Goal: Transaction & Acquisition: Purchase product/service

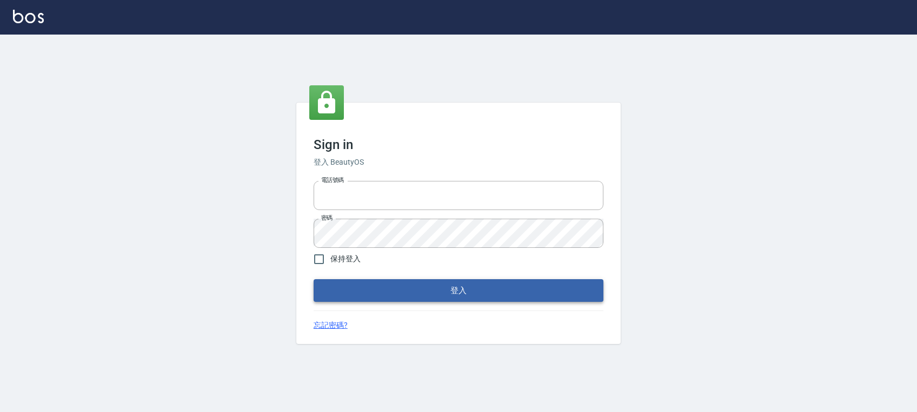
type input "0972392966"
click at [413, 290] on button "登入" at bounding box center [458, 290] width 290 height 23
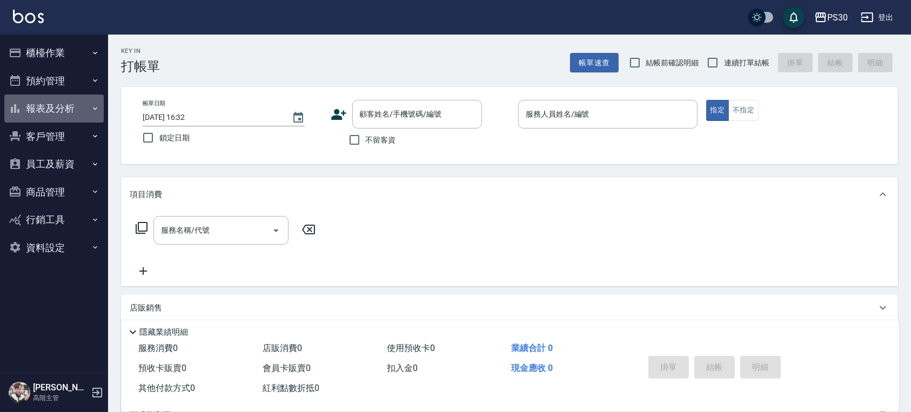
click at [74, 100] on button "報表及分析" at bounding box center [53, 109] width 99 height 28
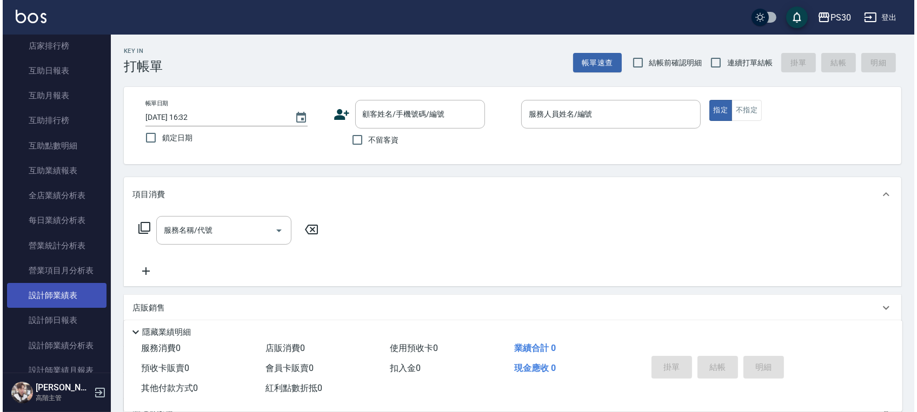
scroll to position [216, 0]
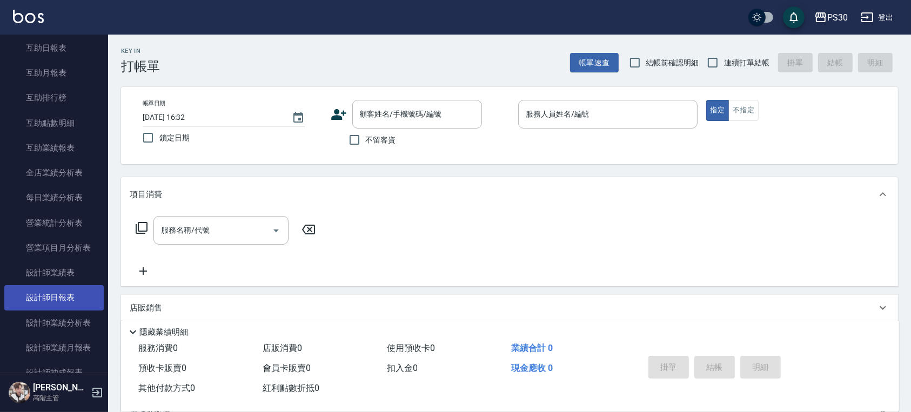
click at [75, 309] on link "設計師日報表" at bounding box center [53, 297] width 99 height 25
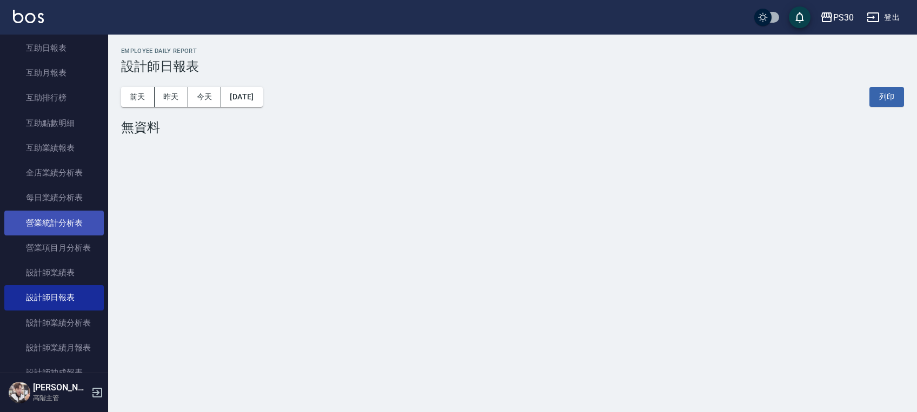
scroll to position [288, 0]
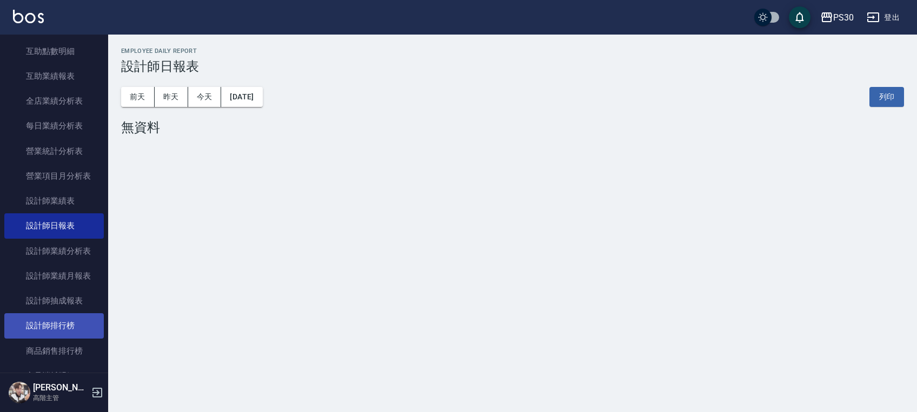
click at [70, 331] on link "設計師排行榜" at bounding box center [53, 325] width 99 height 25
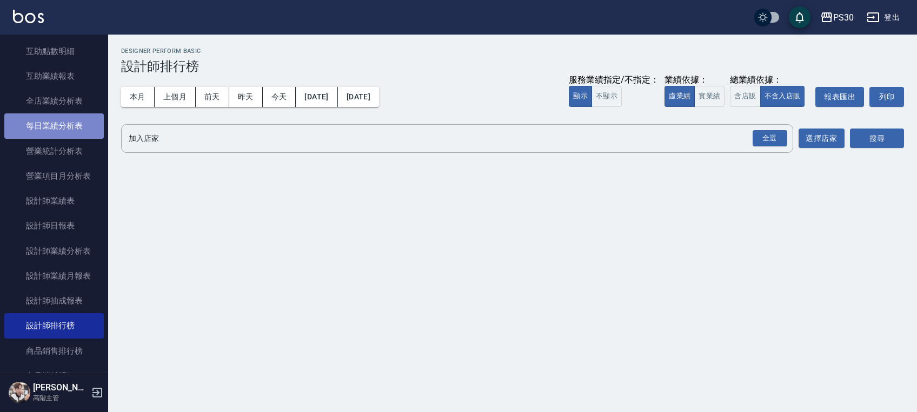
click at [68, 118] on link "每日業績分析表" at bounding box center [53, 126] width 99 height 25
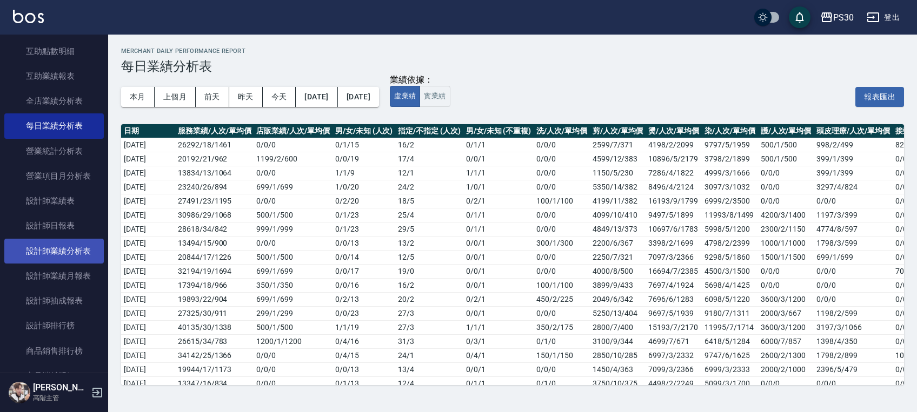
click at [72, 249] on link "設計師業績分析表" at bounding box center [53, 251] width 99 height 25
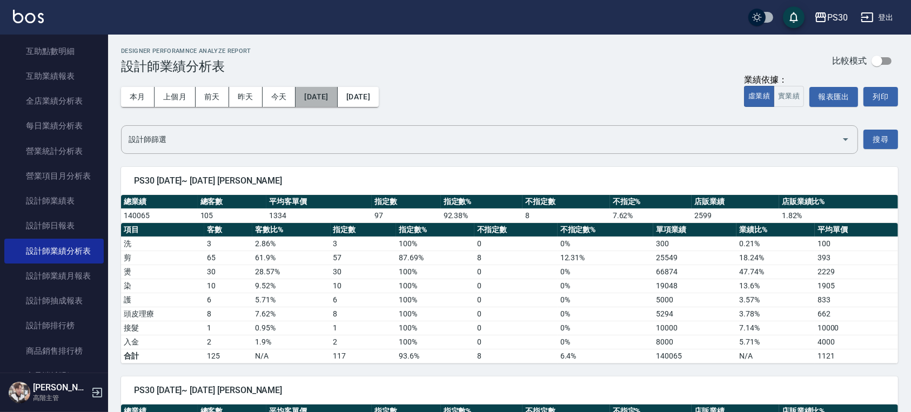
click at [337, 98] on button "[DATE]" at bounding box center [317, 97] width 42 height 20
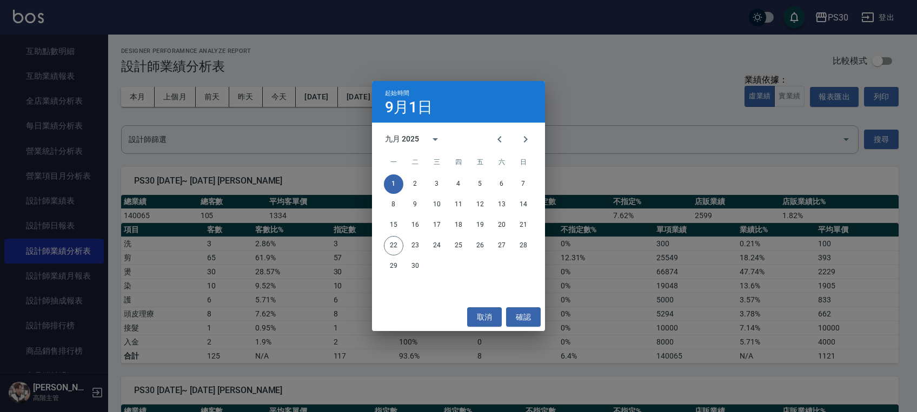
click at [416, 134] on div "九月 2025" at bounding box center [402, 139] width 34 height 11
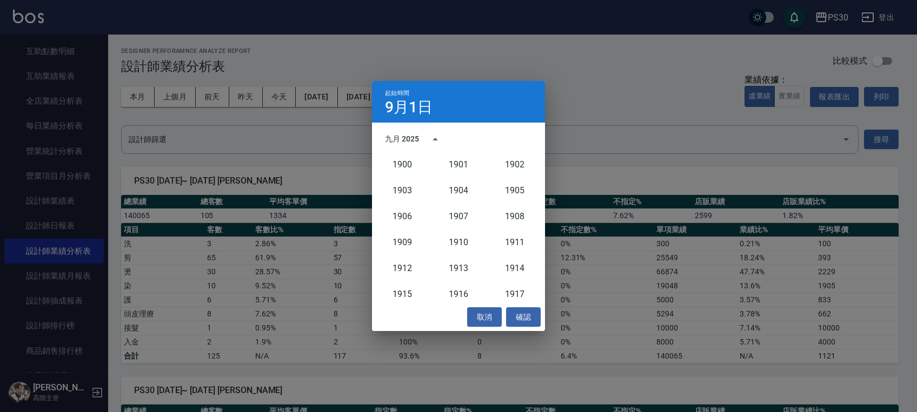
scroll to position [1001, 0]
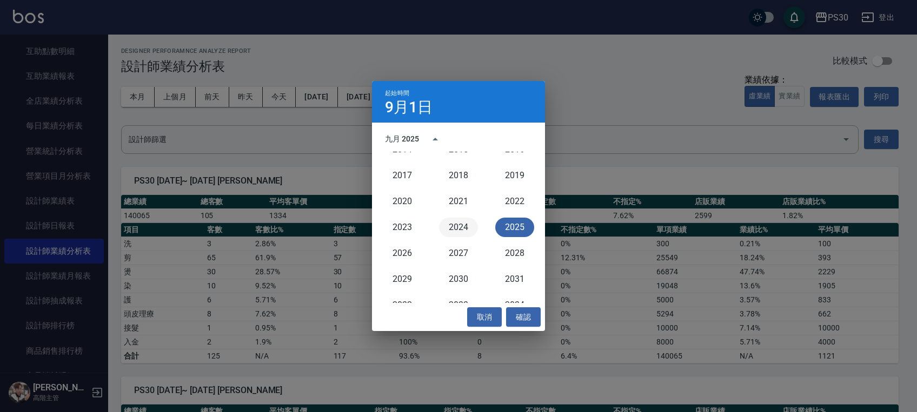
click at [456, 222] on button "2024" at bounding box center [458, 227] width 39 height 19
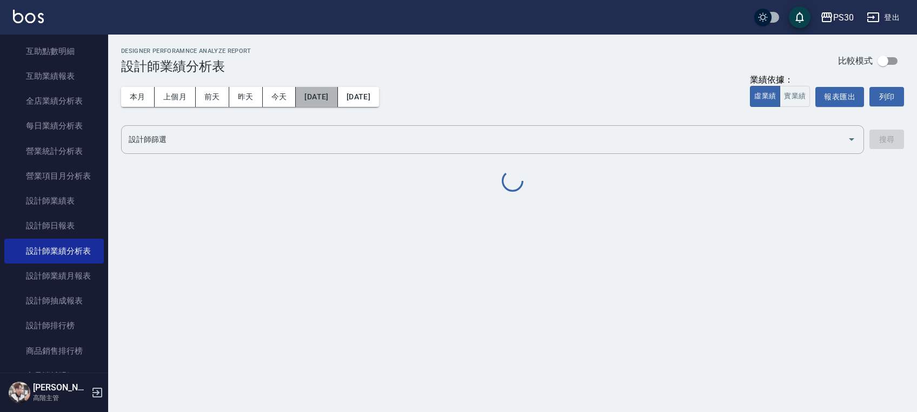
click at [337, 95] on button "2024/09/01" at bounding box center [317, 97] width 42 height 20
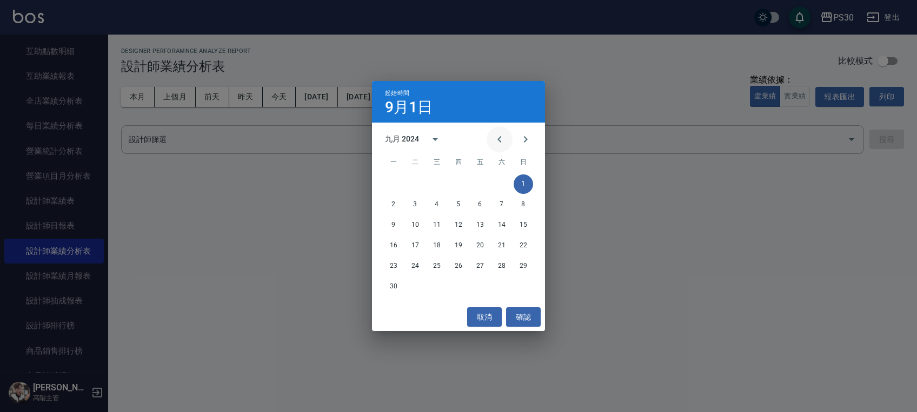
click at [503, 143] on icon "Previous month" at bounding box center [499, 139] width 13 height 13
click at [456, 182] on button "1" at bounding box center [458, 184] width 19 height 19
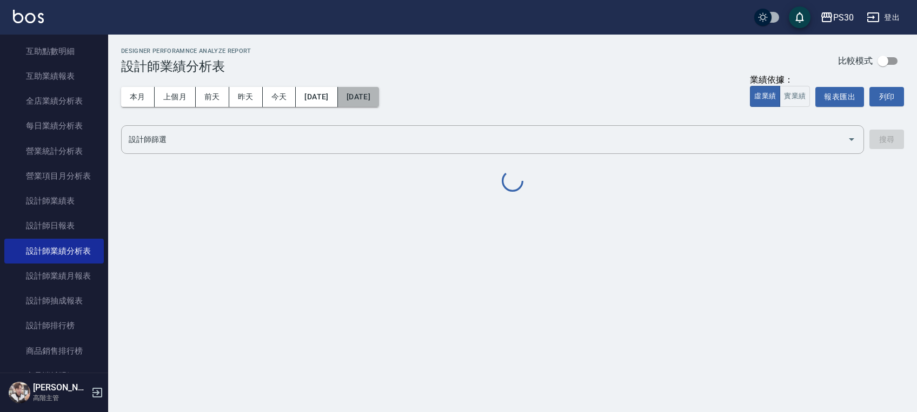
click at [379, 101] on button "[DATE]" at bounding box center [358, 97] width 41 height 20
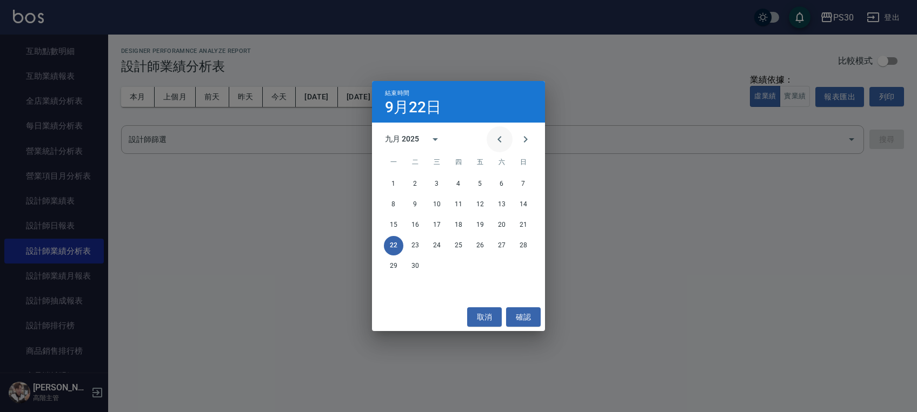
click at [502, 137] on input "設計師篩選" at bounding box center [484, 139] width 717 height 19
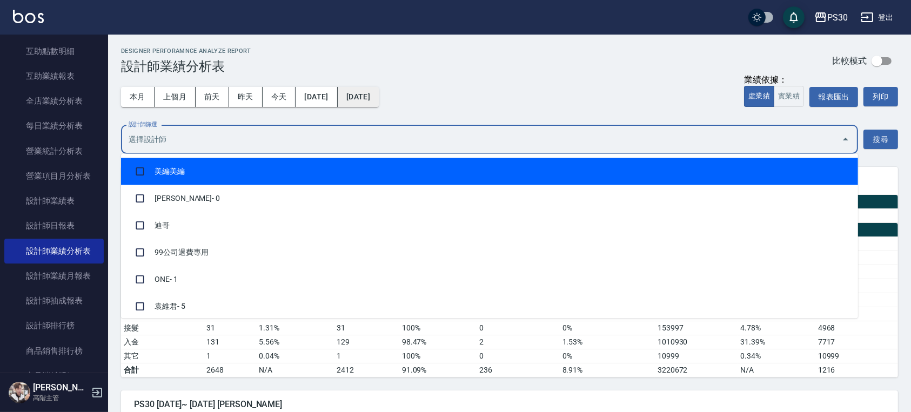
click at [379, 92] on button "[DATE]" at bounding box center [358, 97] width 41 height 20
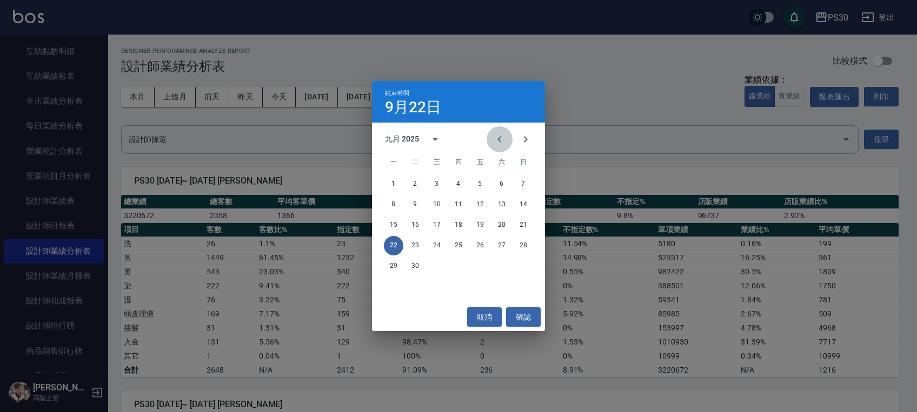
click at [502, 142] on icon "Previous month" at bounding box center [499, 139] width 13 height 13
click at [524, 265] on button "31" at bounding box center [522, 266] width 19 height 19
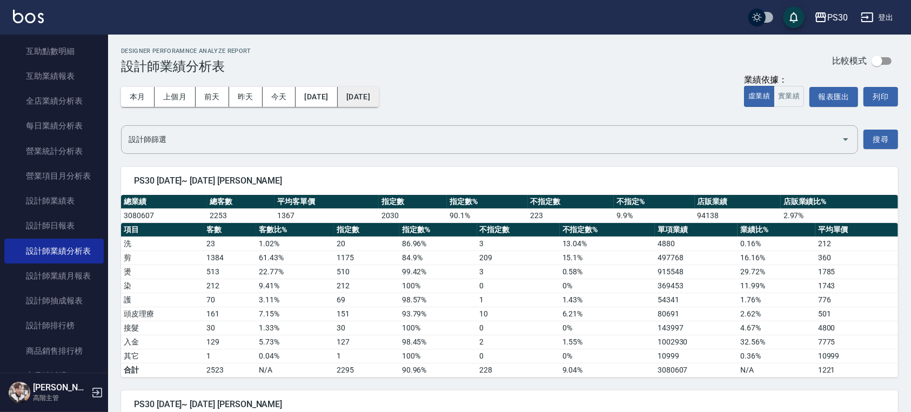
click at [379, 95] on button "2025/08/31" at bounding box center [358, 97] width 41 height 20
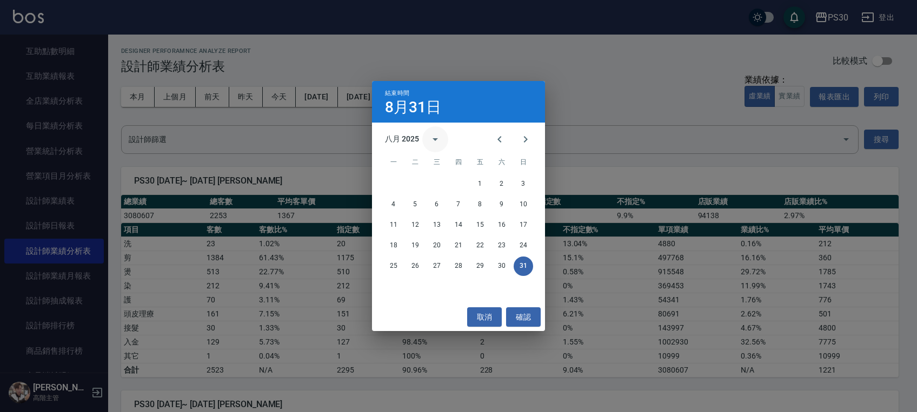
click at [440, 141] on icon "calendar view is open, switch to year view" at bounding box center [435, 139] width 13 height 13
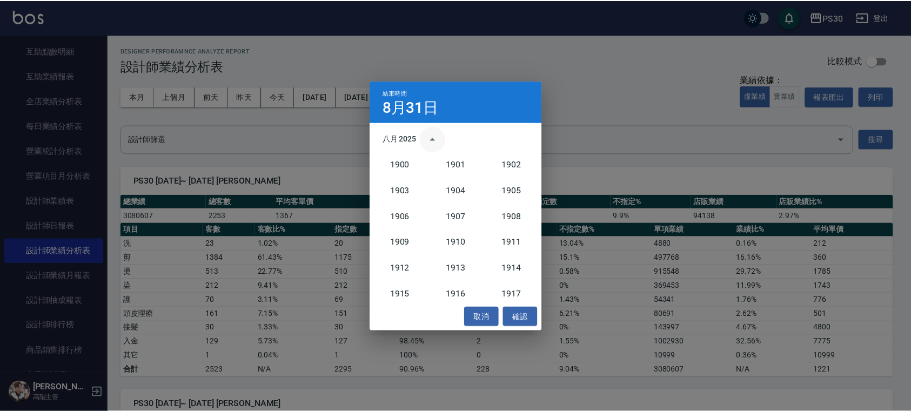
scroll to position [1001, 0]
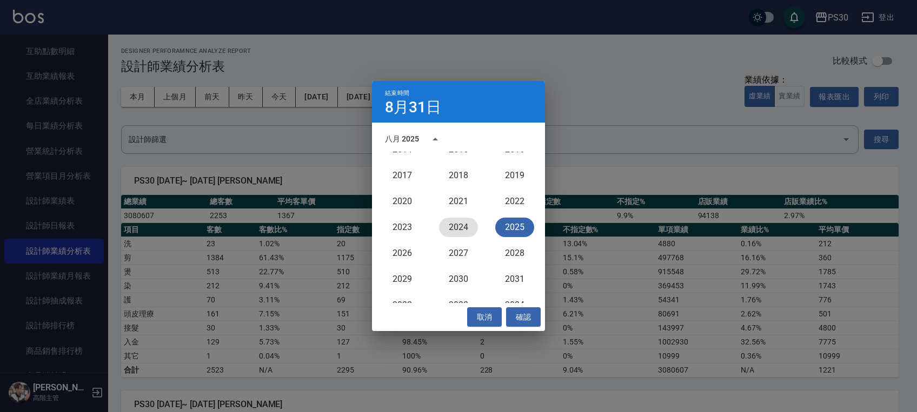
click at [451, 224] on button "2024" at bounding box center [458, 227] width 39 height 19
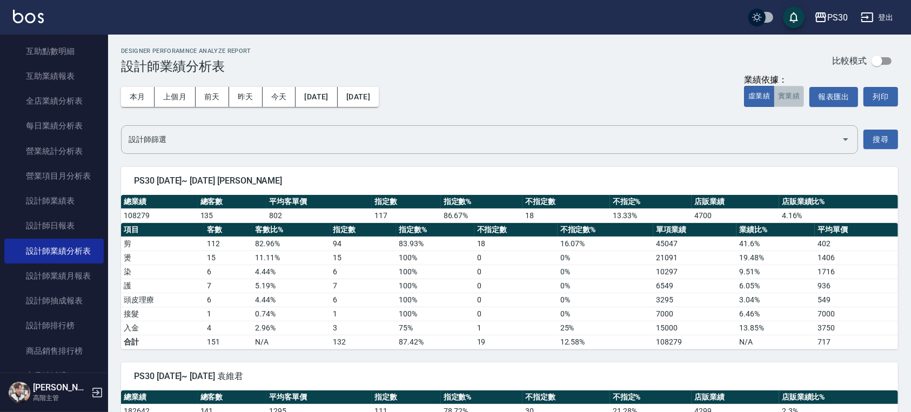
click at [785, 101] on button "實業績" at bounding box center [789, 96] width 30 height 21
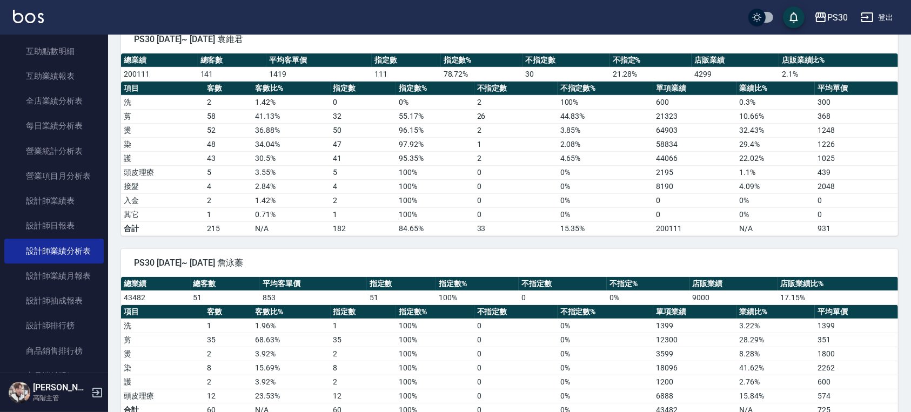
scroll to position [315, 0]
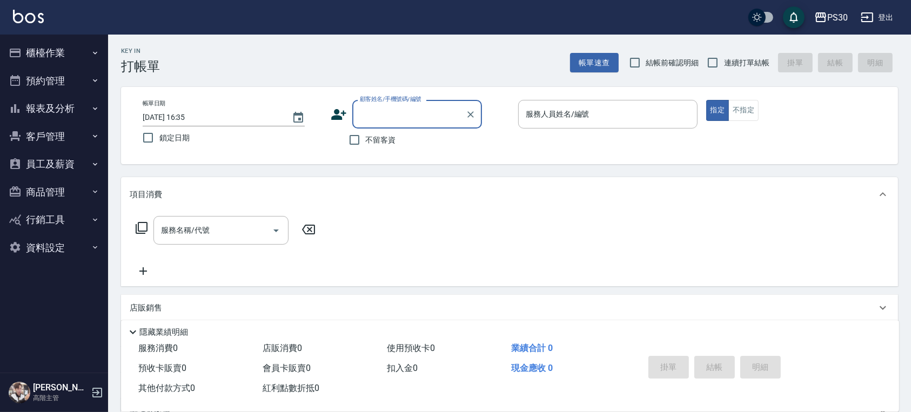
click at [60, 76] on button "預約管理" at bounding box center [53, 81] width 99 height 28
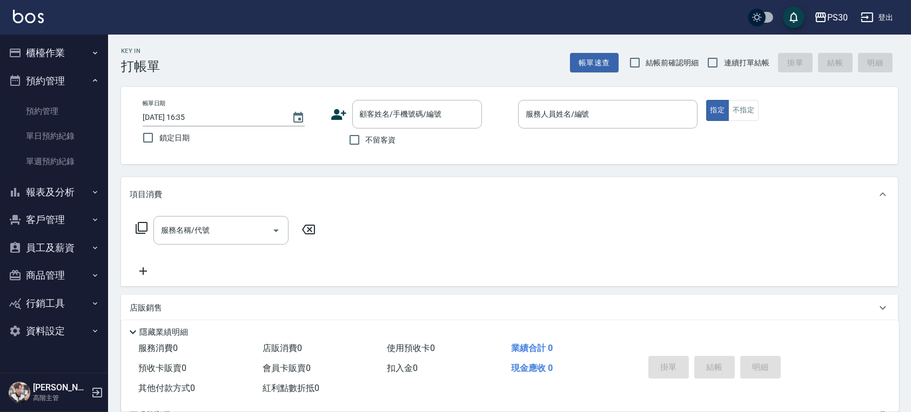
drag, startPoint x: 59, startPoint y: 80, endPoint x: 59, endPoint y: 91, distance: 11.4
click at [59, 80] on button "預約管理" at bounding box center [53, 81] width 99 height 28
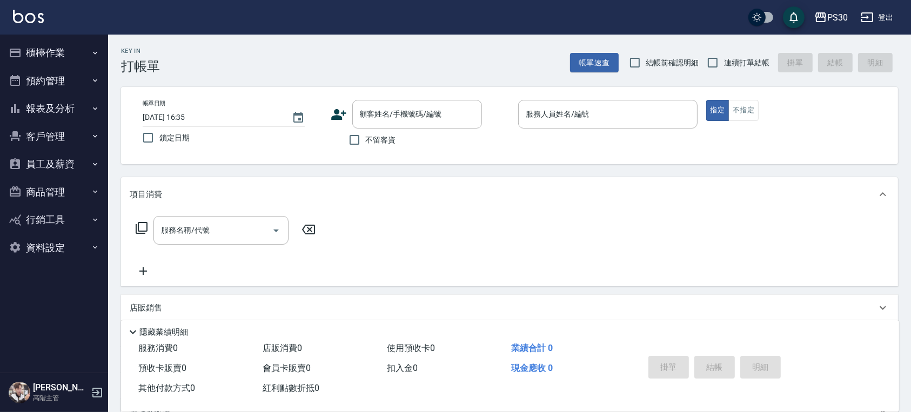
click at [74, 110] on button "報表及分析" at bounding box center [53, 109] width 99 height 28
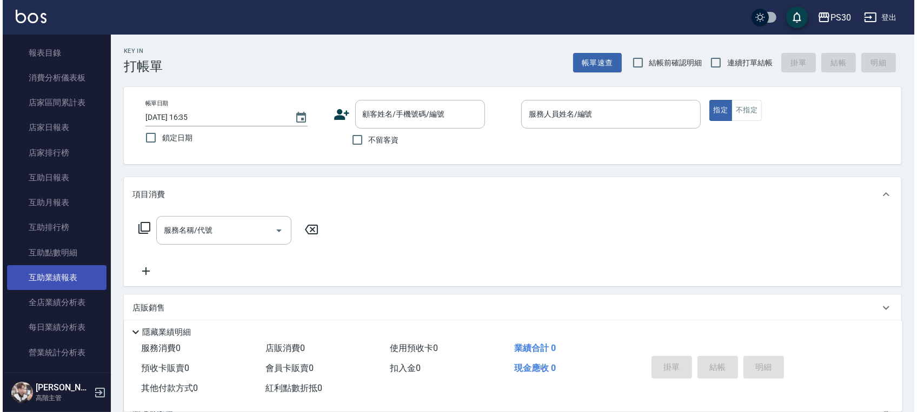
scroll to position [144, 0]
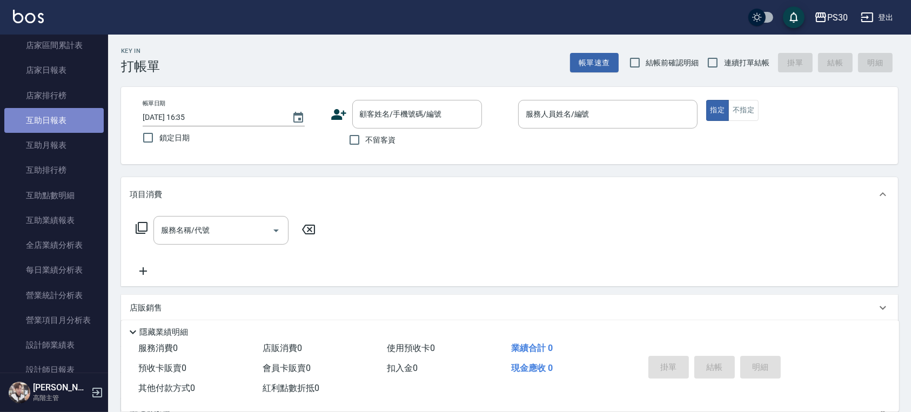
click at [88, 120] on link "互助日報表" at bounding box center [53, 120] width 99 height 25
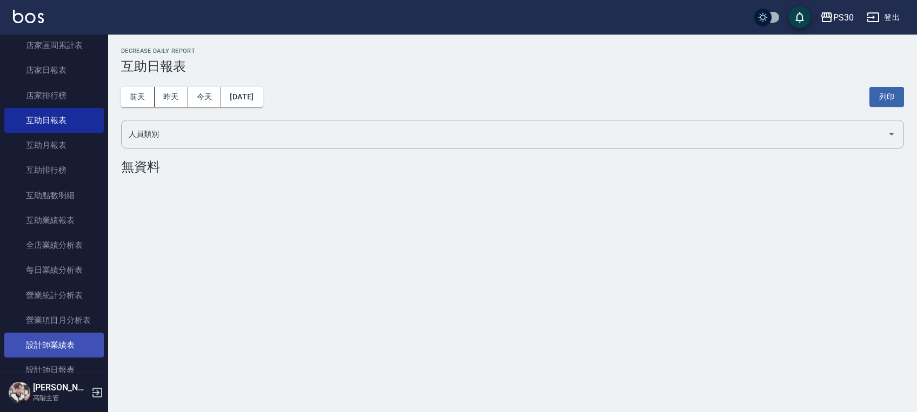
click at [85, 361] on link "設計師日報表" at bounding box center [53, 370] width 99 height 25
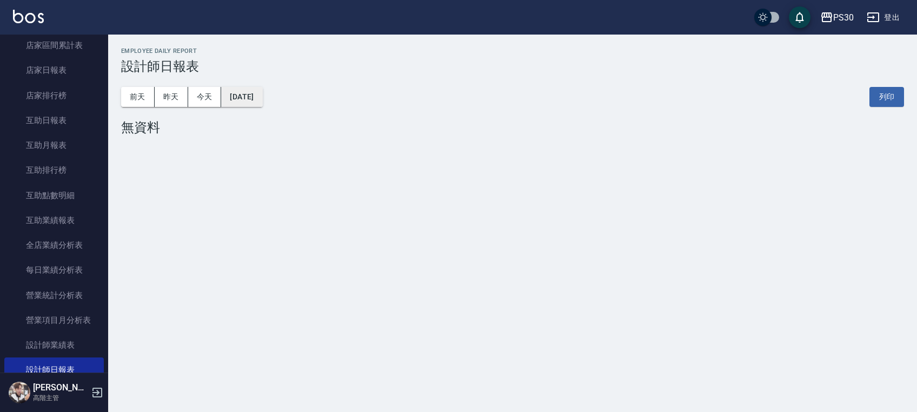
click at [259, 98] on button "[DATE]" at bounding box center [241, 97] width 41 height 20
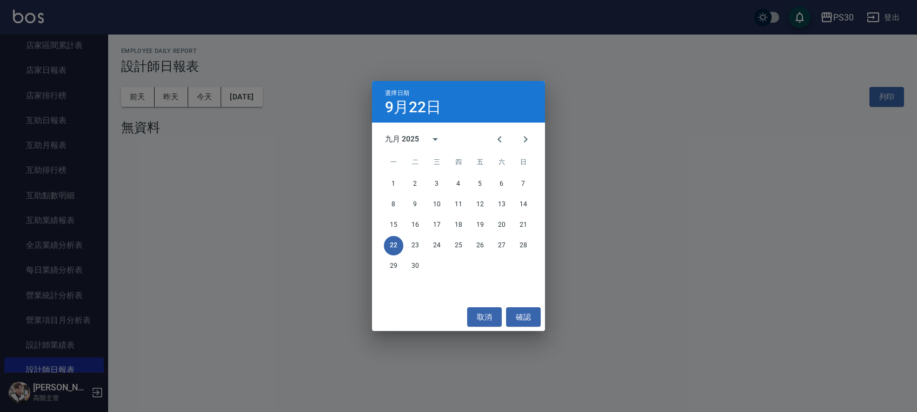
click at [402, 134] on div "九月 2025" at bounding box center [402, 139] width 34 height 11
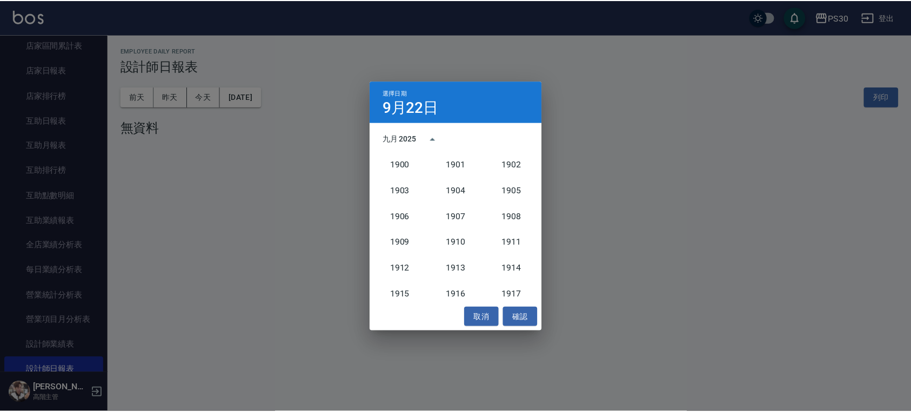
scroll to position [1001, 0]
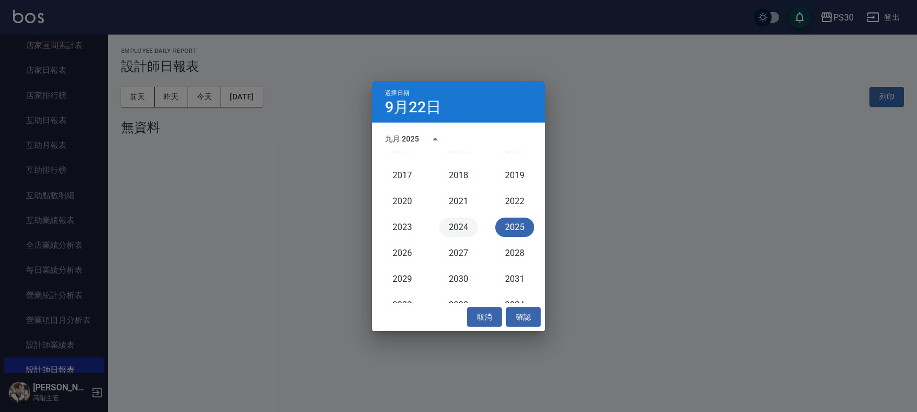
click at [456, 231] on button "2024" at bounding box center [458, 227] width 39 height 19
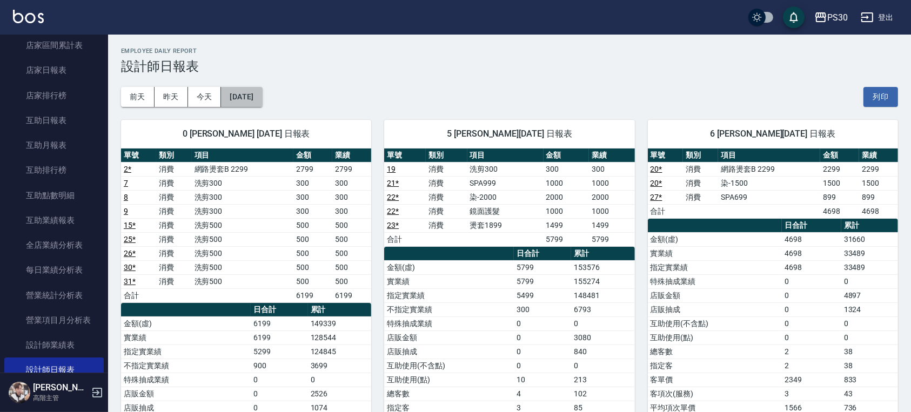
click at [255, 88] on button "2024/09/22" at bounding box center [241, 97] width 41 height 20
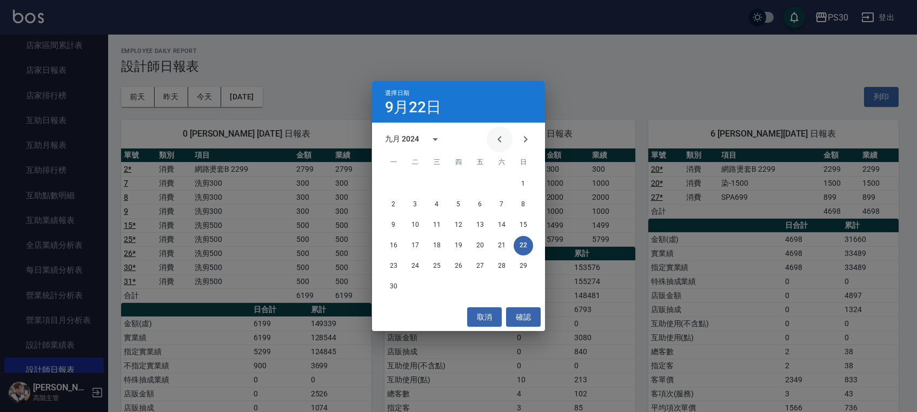
click at [502, 134] on icon "Previous month" at bounding box center [499, 139] width 13 height 13
click at [502, 264] on button "31" at bounding box center [501, 266] width 19 height 19
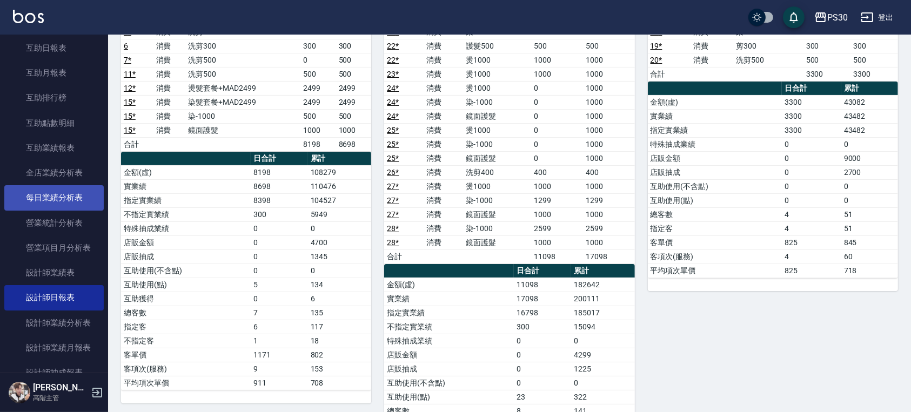
scroll to position [360, 0]
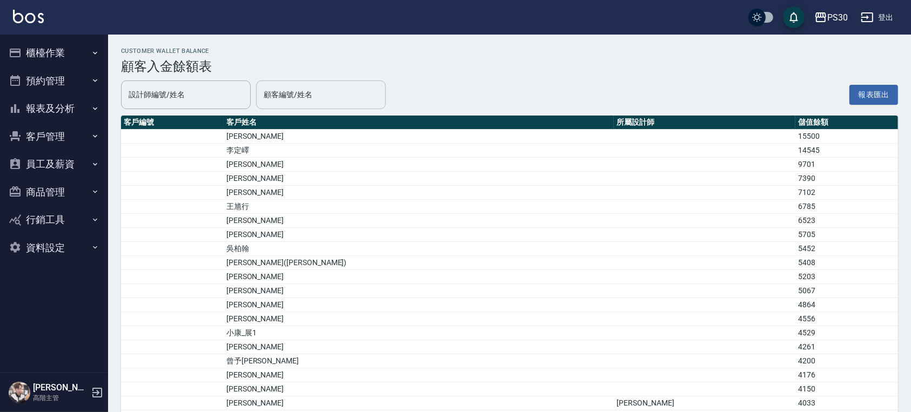
click at [327, 96] on input "顧客編號/姓名" at bounding box center [321, 94] width 120 height 19
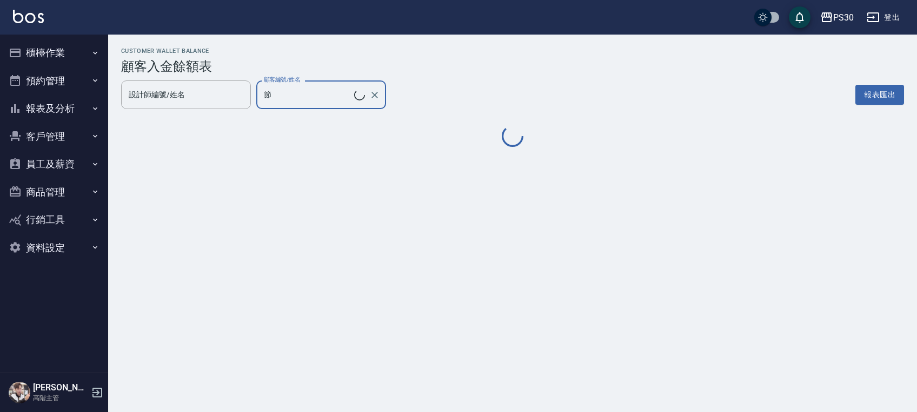
type input "王聖傑/0979720105"
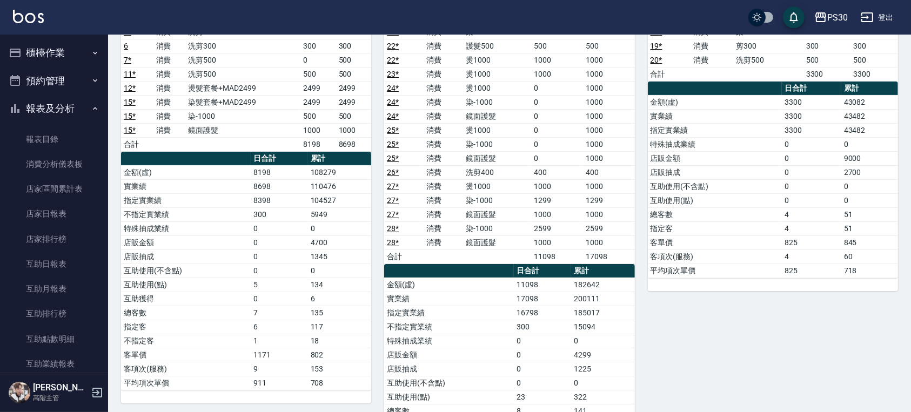
scroll to position [360, 0]
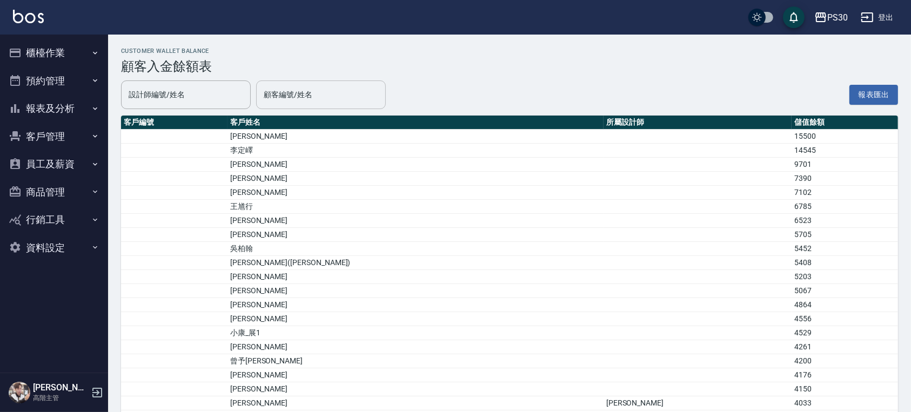
click at [330, 84] on div "顧客編號/姓名" at bounding box center [321, 95] width 130 height 29
click at [340, 100] on input "顧客編號/姓名" at bounding box center [321, 94] width 120 height 19
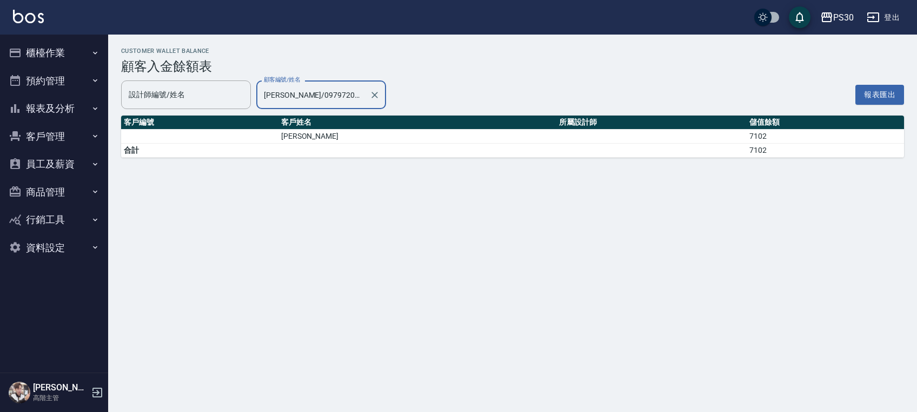
type input "[PERSON_NAME]/0979720105"
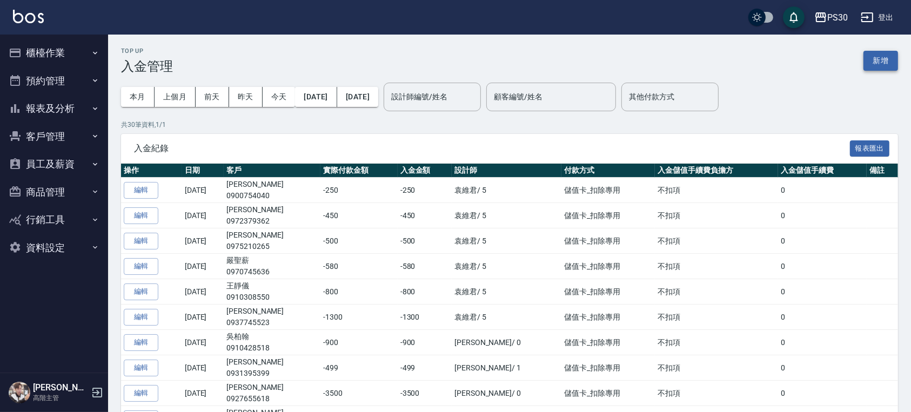
click at [887, 59] on button "新增" at bounding box center [881, 61] width 35 height 20
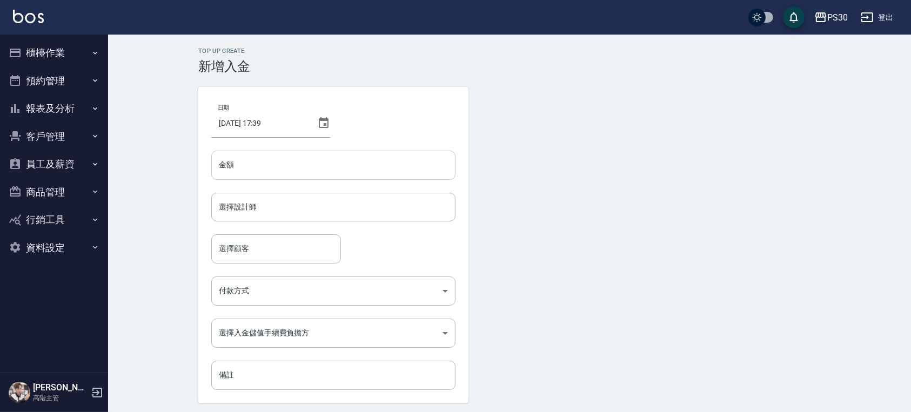
click at [281, 179] on input "金額" at bounding box center [333, 165] width 244 height 29
type input "-500"
click at [270, 206] on input "選擇設計師" at bounding box center [333, 207] width 235 height 19
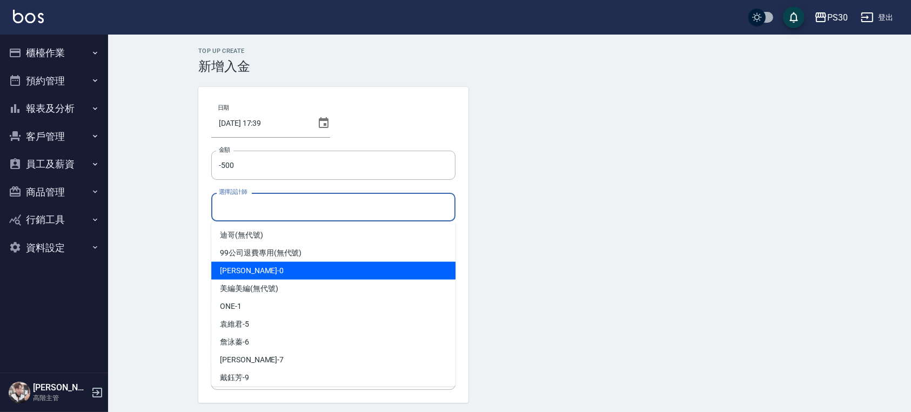
click at [269, 269] on div "[PERSON_NAME] -0" at bounding box center [333, 271] width 244 height 18
type input "[PERSON_NAME]-0"
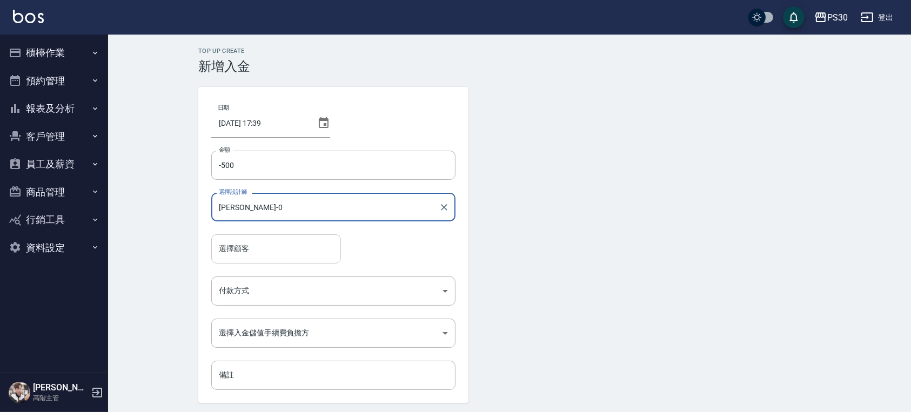
click at [270, 255] on input "選擇顧客" at bounding box center [276, 248] width 120 height 19
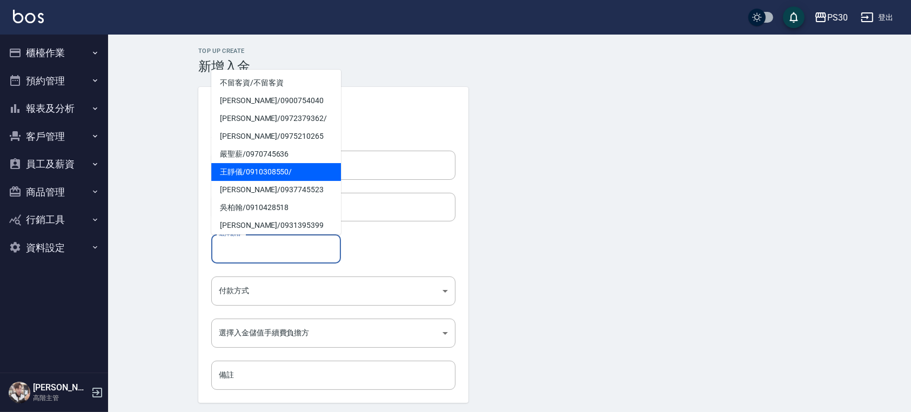
click at [600, 242] on form "日期 [DATE] 17:39 金額 -500 金額 選擇設計師 [PERSON_NAME]-0 選擇設計師 選擇顧客 選擇顧客 付款方式 ​ 付款方式 選擇…" at bounding box center [509, 261] width 623 height 349
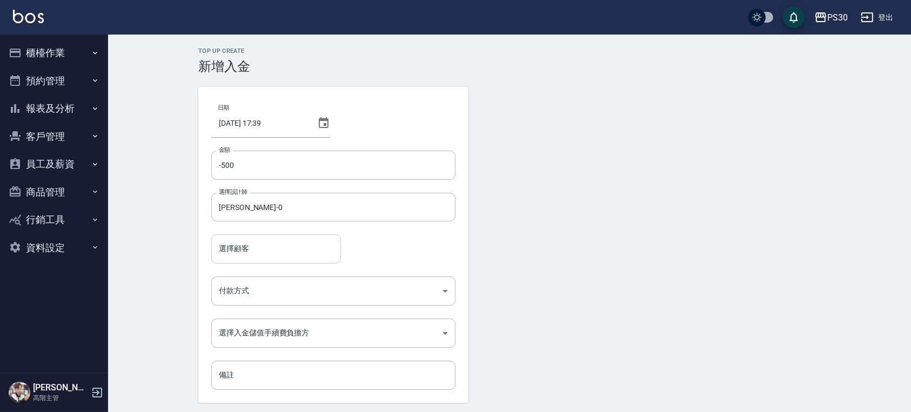
click at [296, 238] on div "選擇顧客" at bounding box center [276, 249] width 130 height 29
click at [510, 212] on form "日期 [DATE] 17:39 金額 -500 金額 選擇設計師 [PERSON_NAME]-0 選擇設計師 選擇顧客 選擇顧客 付款方式 ​ 付款方式 選擇…" at bounding box center [509, 261] width 623 height 349
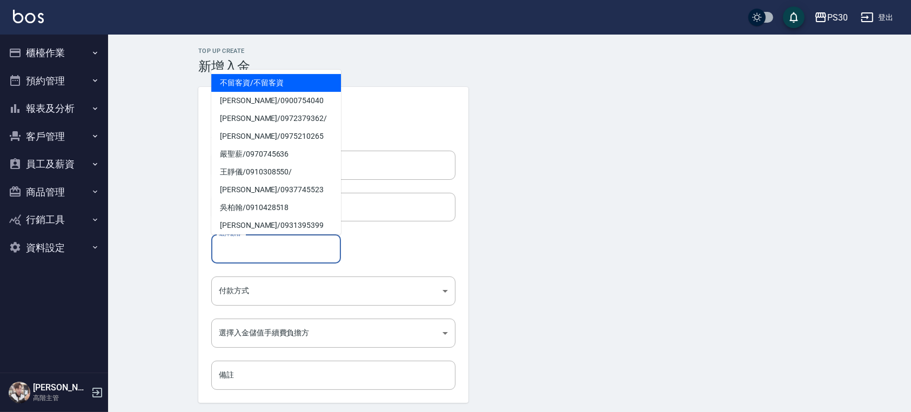
click at [244, 246] on input "選擇顧客" at bounding box center [276, 248] width 120 height 19
click at [252, 80] on span "[PERSON_NAME]/ 0979720105" at bounding box center [276, 83] width 130 height 18
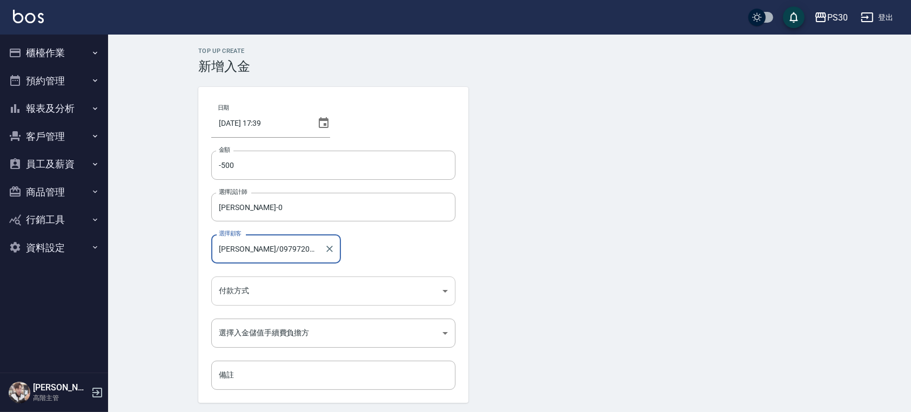
type input "[PERSON_NAME]/0979720105"
click at [265, 290] on body "PS30 登出 櫃檯作業 打帳單 帳單列表 掛單列表 座位開單 營業儀表板 現金收支登錄 高階收支登錄 材料自購登錄 每日結帳 排班表 現場電腦打卡 掃碼打卡…" at bounding box center [455, 224] width 911 height 449
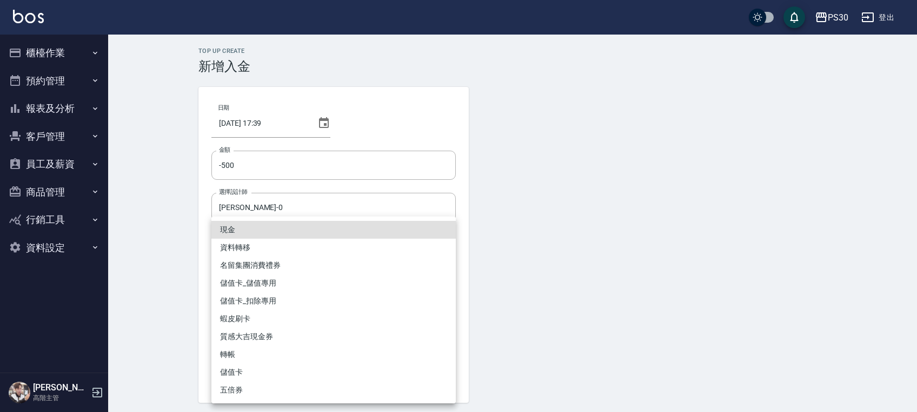
click at [262, 309] on li "儲值卡_扣除專用" at bounding box center [333, 301] width 244 height 18
type input "儲值卡_扣除專用"
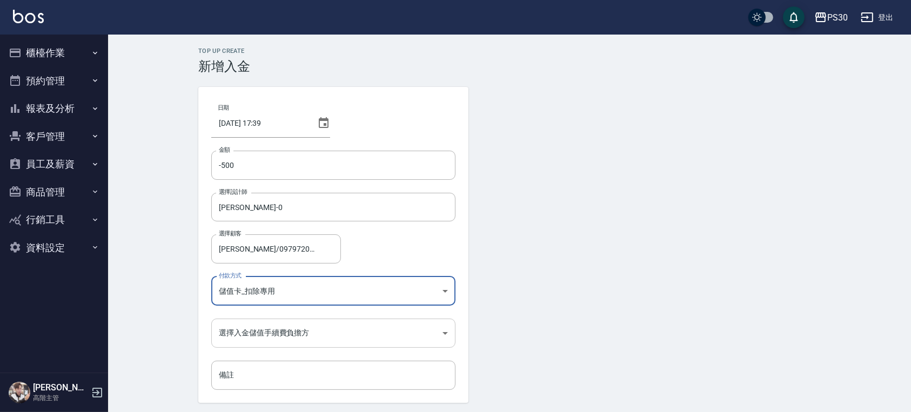
click at [262, 324] on body "PS30 登出 櫃檯作業 打帳單 帳單列表 掛單列表 座位開單 營業儀表板 現金收支登錄 高階收支登錄 材料自購登錄 每日結帳 排班表 現場電腦打卡 掃碼打卡…" at bounding box center [455, 224] width 911 height 449
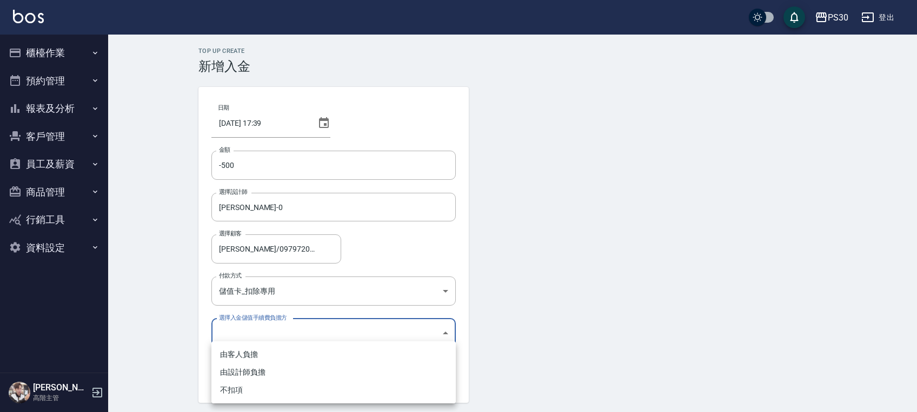
click at [258, 386] on li "不扣項" at bounding box center [333, 391] width 244 height 18
type input "WITHOUTHANDLINGFEE"
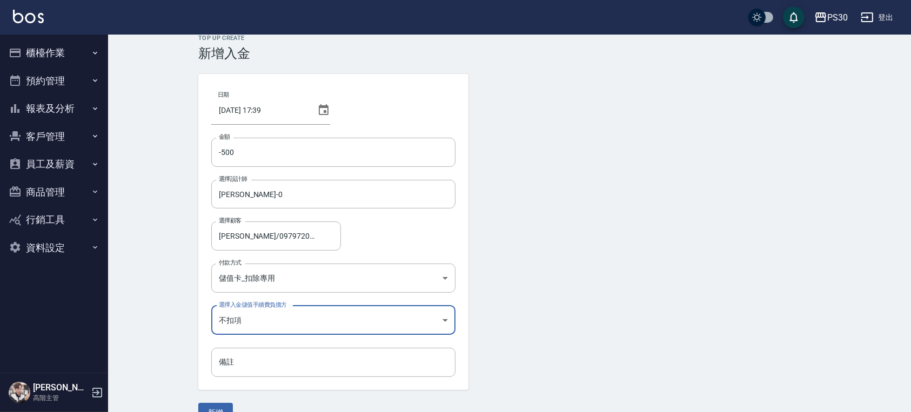
scroll to position [36, 0]
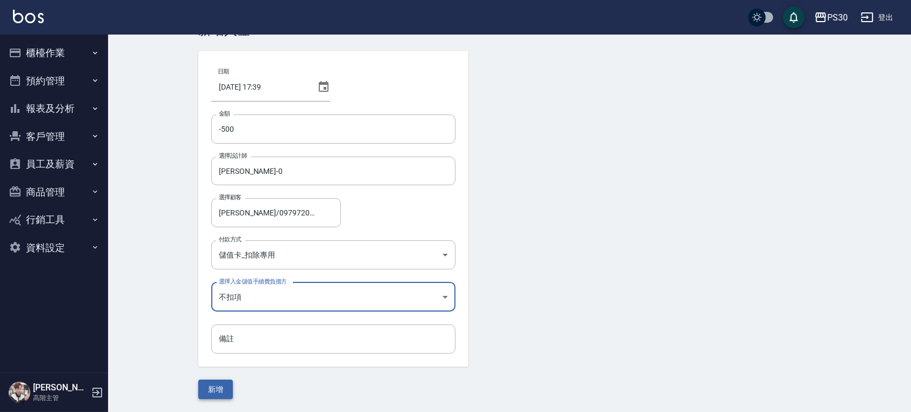
click at [214, 383] on button "新增" at bounding box center [215, 390] width 35 height 20
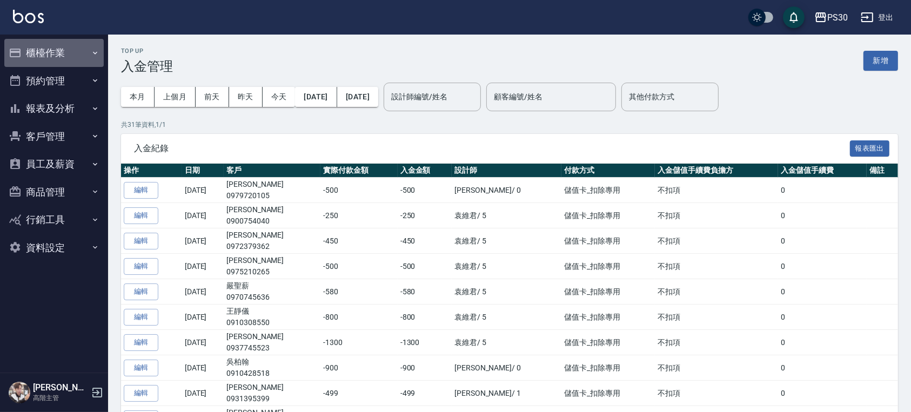
click at [89, 48] on button "櫃檯作業" at bounding box center [53, 53] width 99 height 28
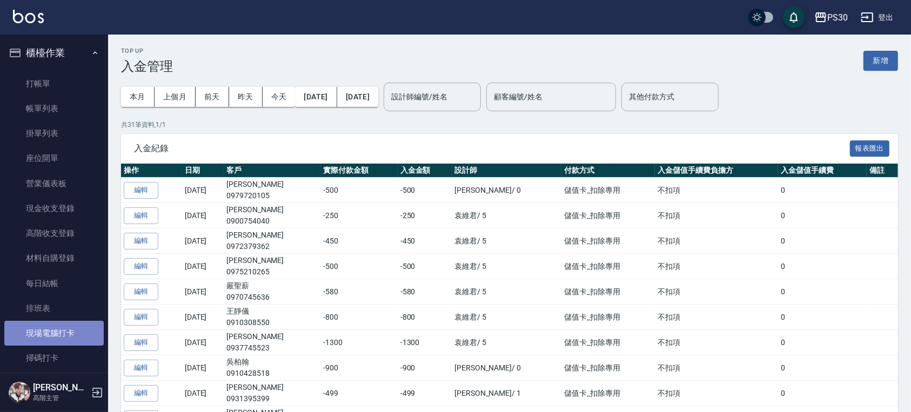
click at [55, 344] on link "現場電腦打卡" at bounding box center [53, 333] width 99 height 25
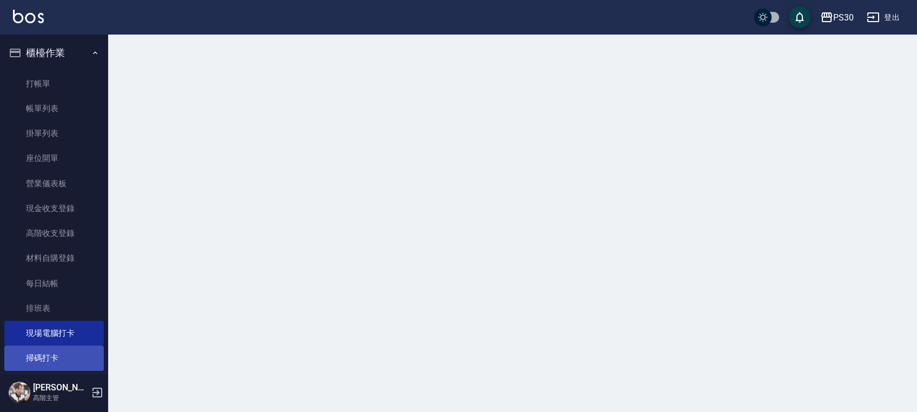
click at [57, 355] on link "掃碼打卡" at bounding box center [53, 358] width 99 height 25
